Goal: Navigation & Orientation: Find specific page/section

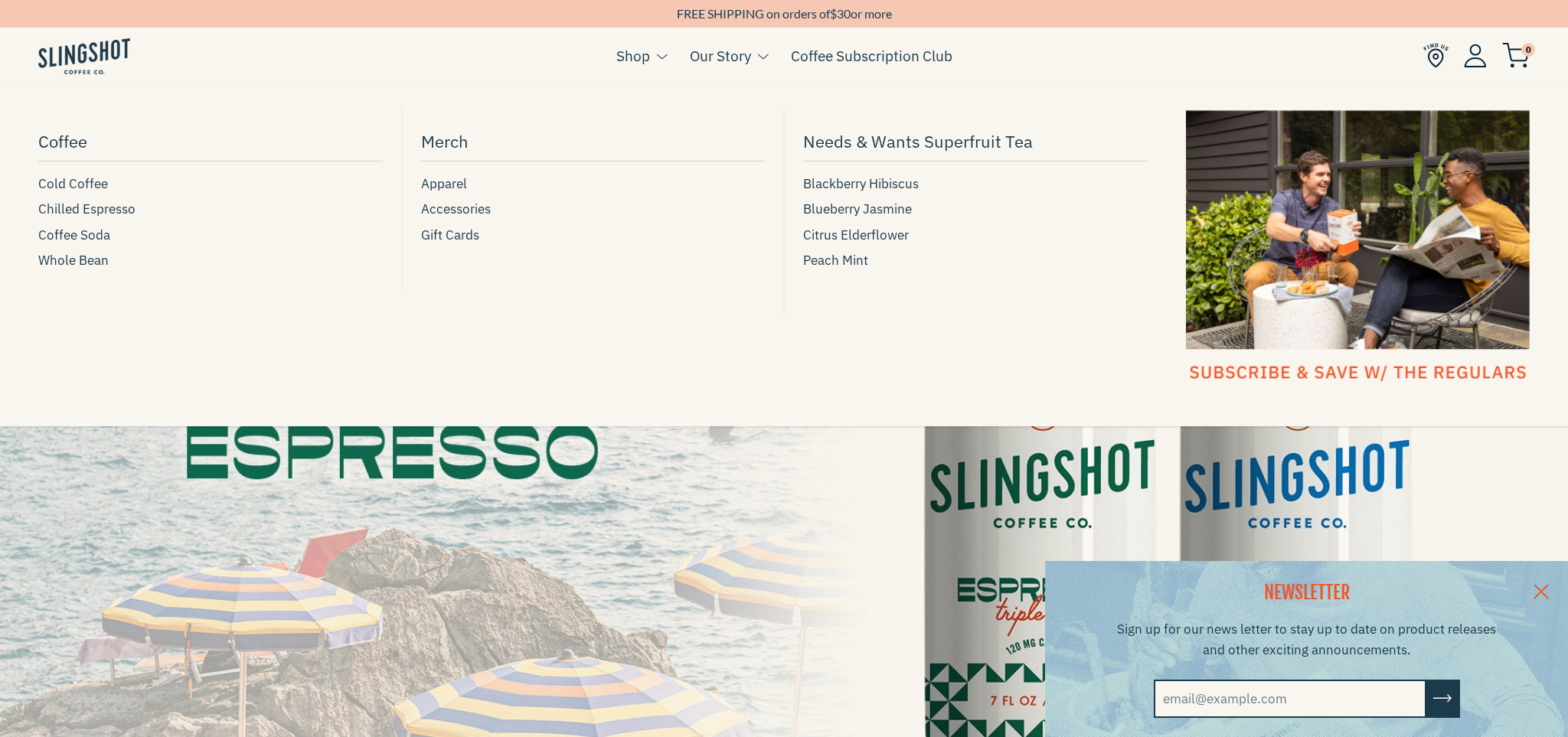
click at [660, 55] on span at bounding box center [662, 57] width 11 height 9
click at [91, 234] on span "Coffee Soda" at bounding box center [74, 235] width 72 height 21
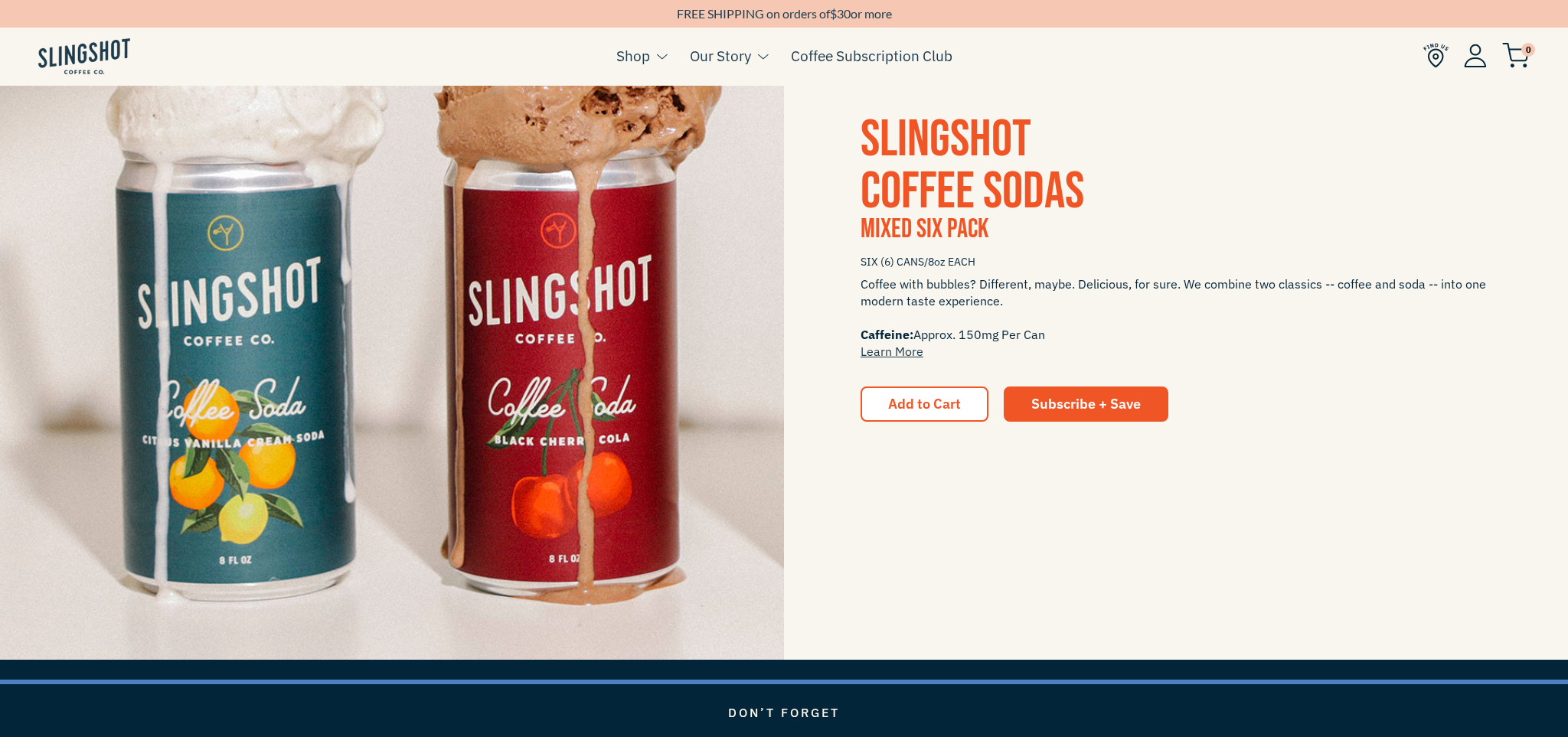
scroll to position [2830, 0]
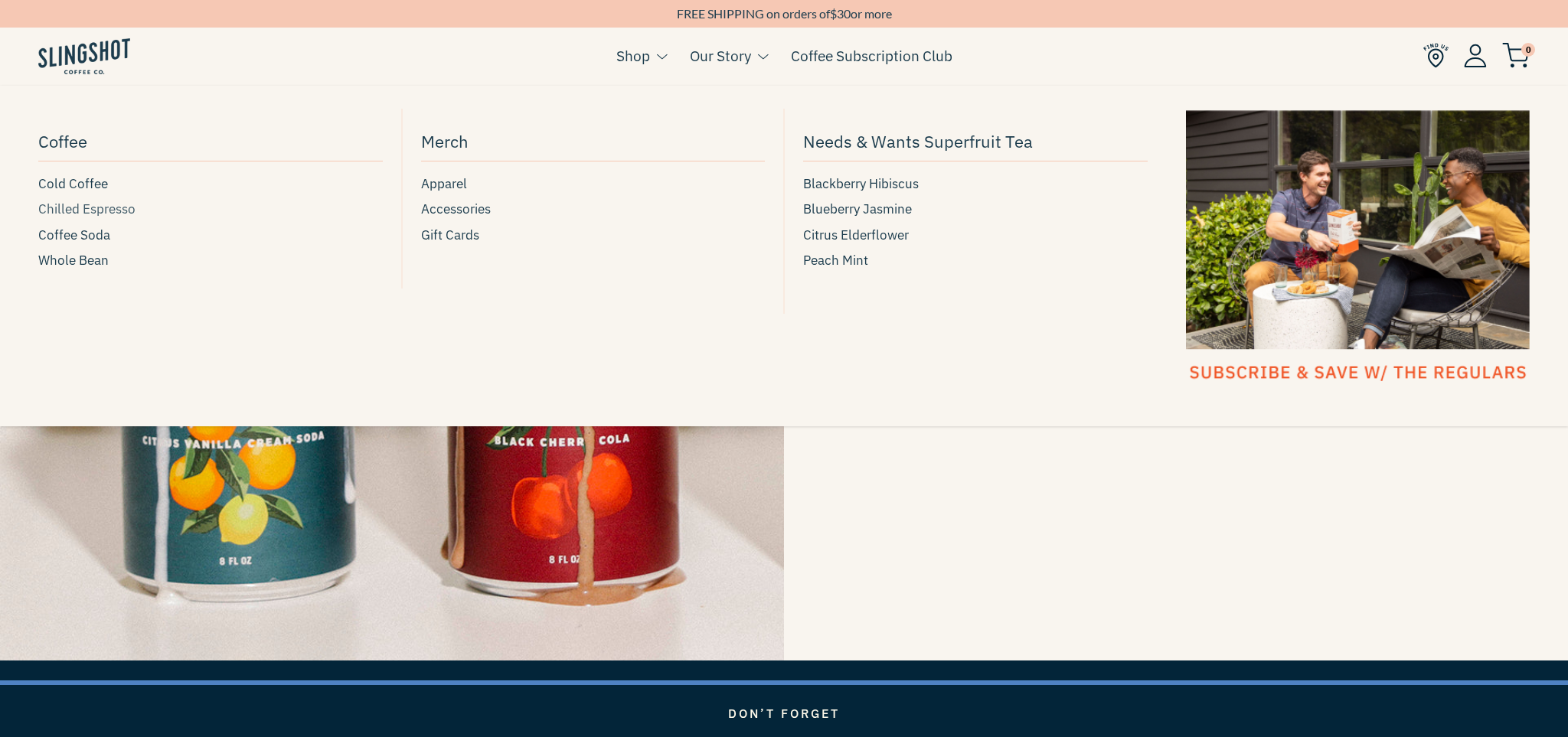
click at [108, 216] on span "Chilled Espresso" at bounding box center [87, 209] width 97 height 21
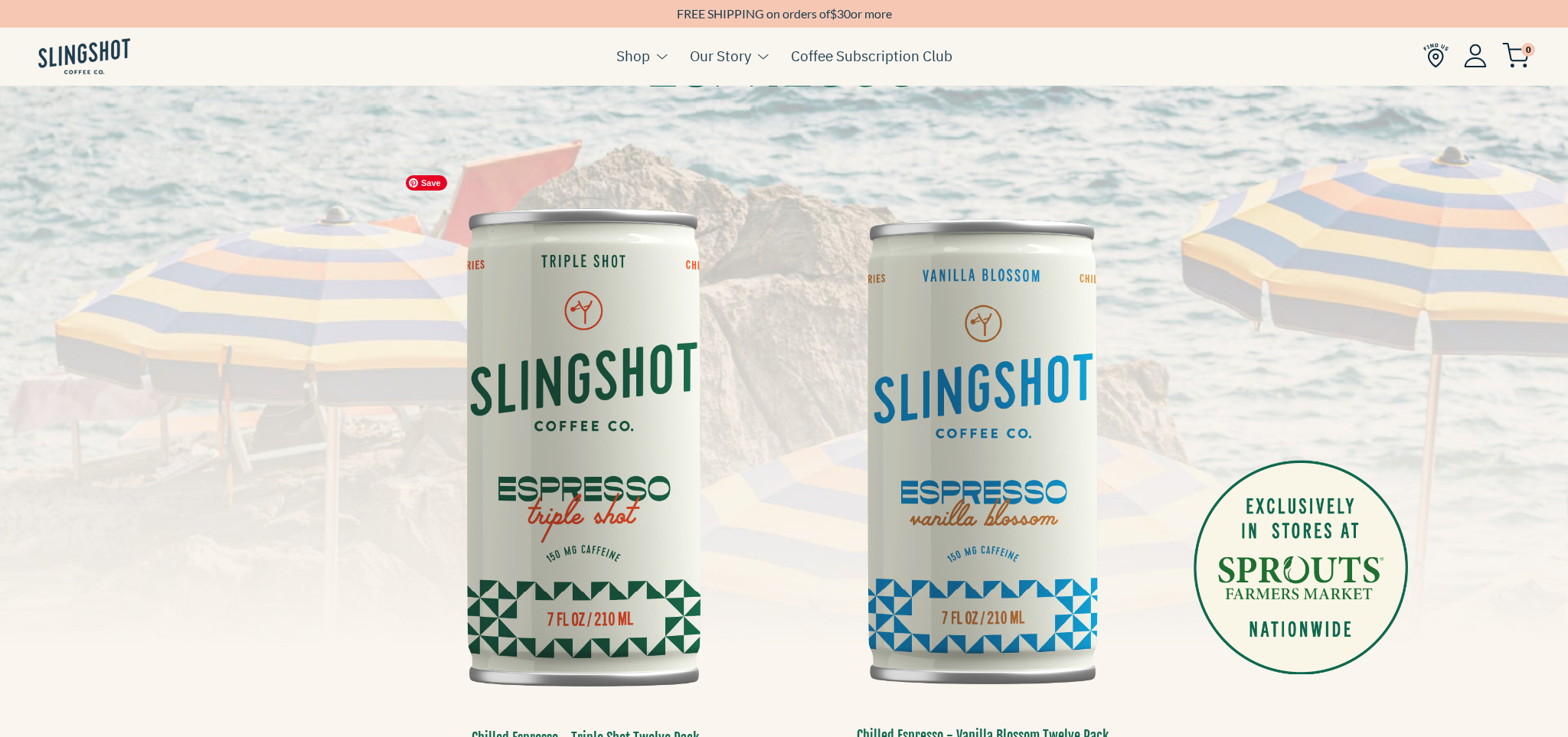
scroll to position [124, 0]
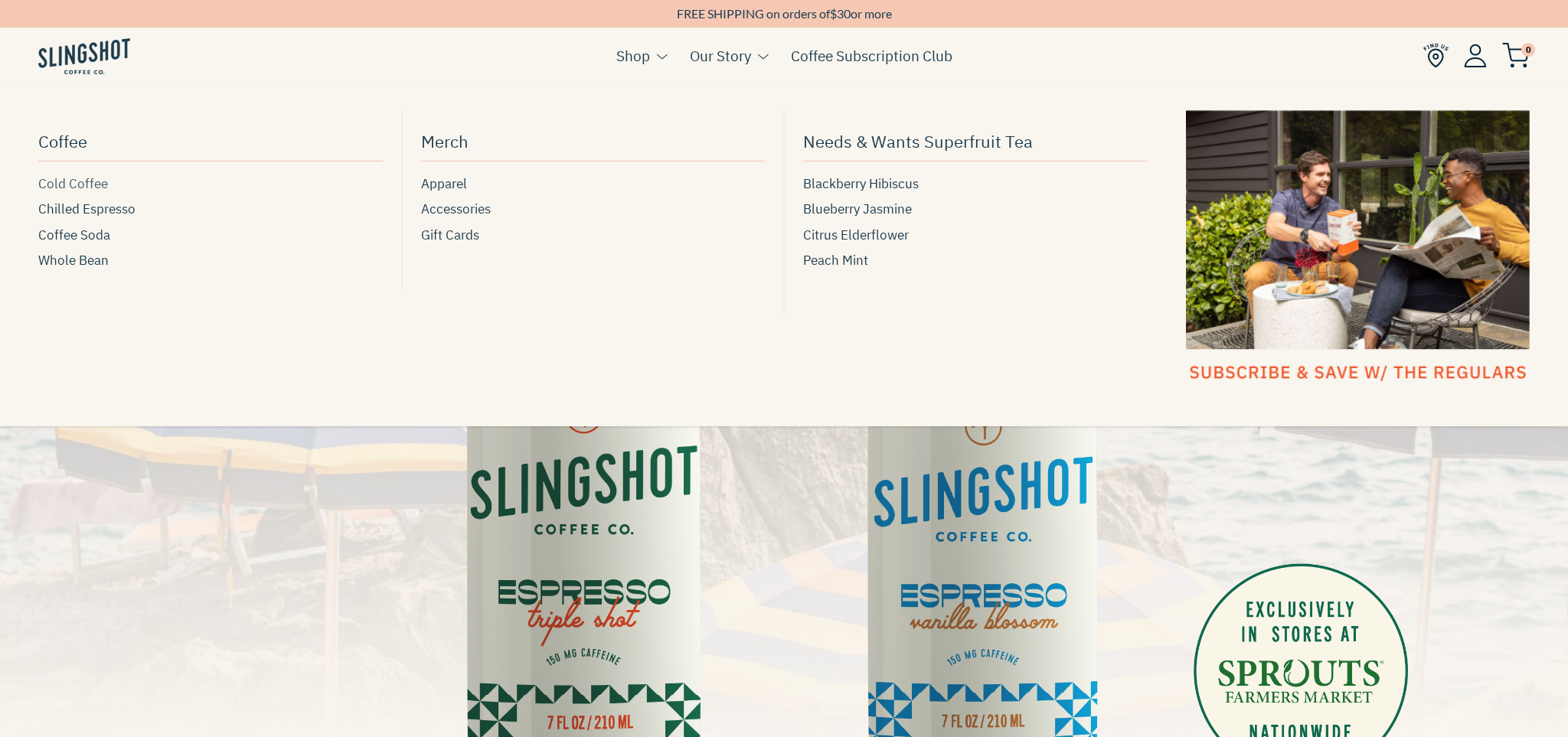
click at [93, 181] on span "Cold Coffee" at bounding box center [73, 184] width 70 height 21
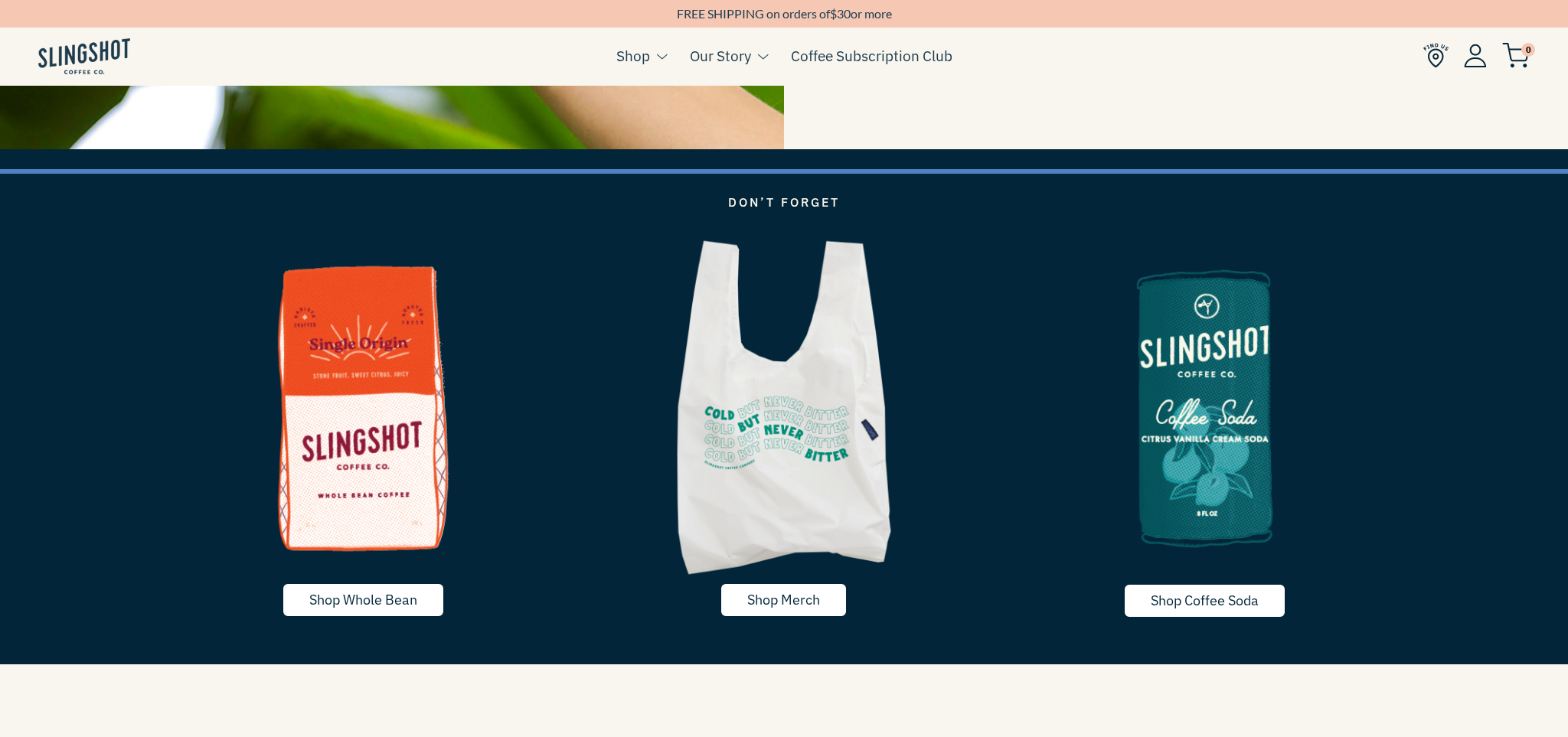
scroll to position [3772, 0]
